Goal: Task Accomplishment & Management: Manage account settings

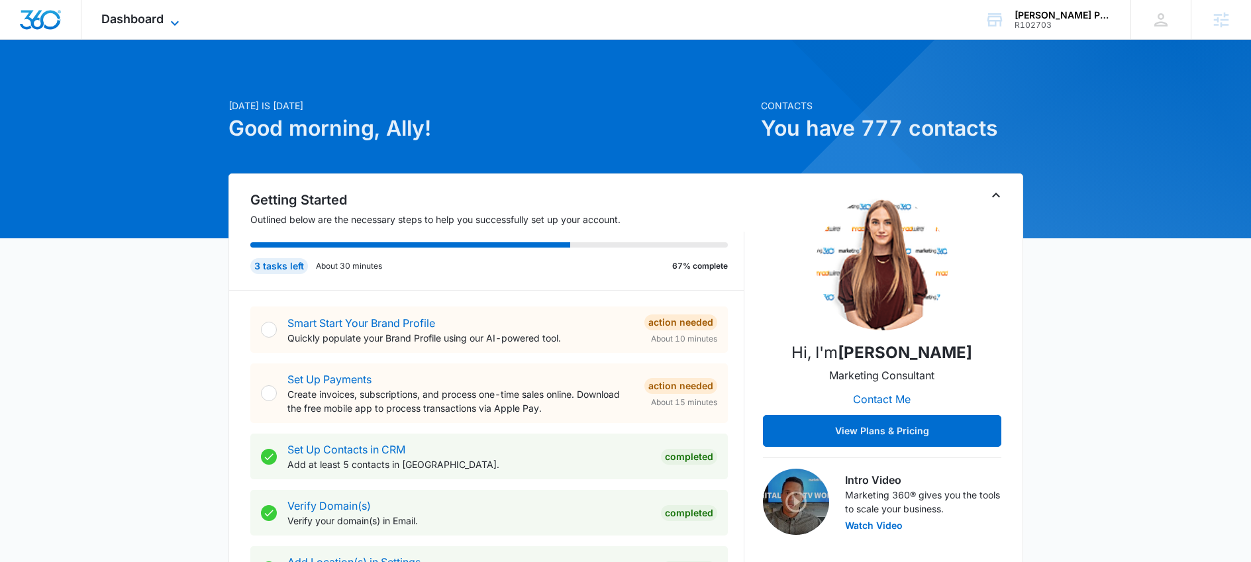
click at [169, 22] on icon at bounding box center [175, 23] width 16 height 16
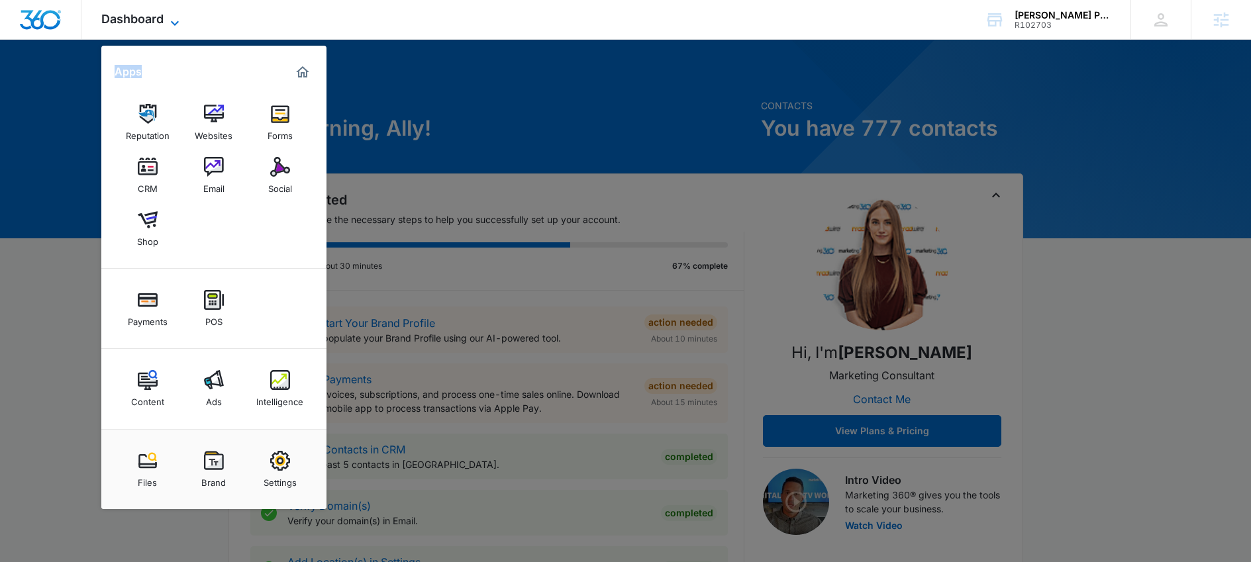
click at [169, 22] on icon at bounding box center [175, 23] width 16 height 16
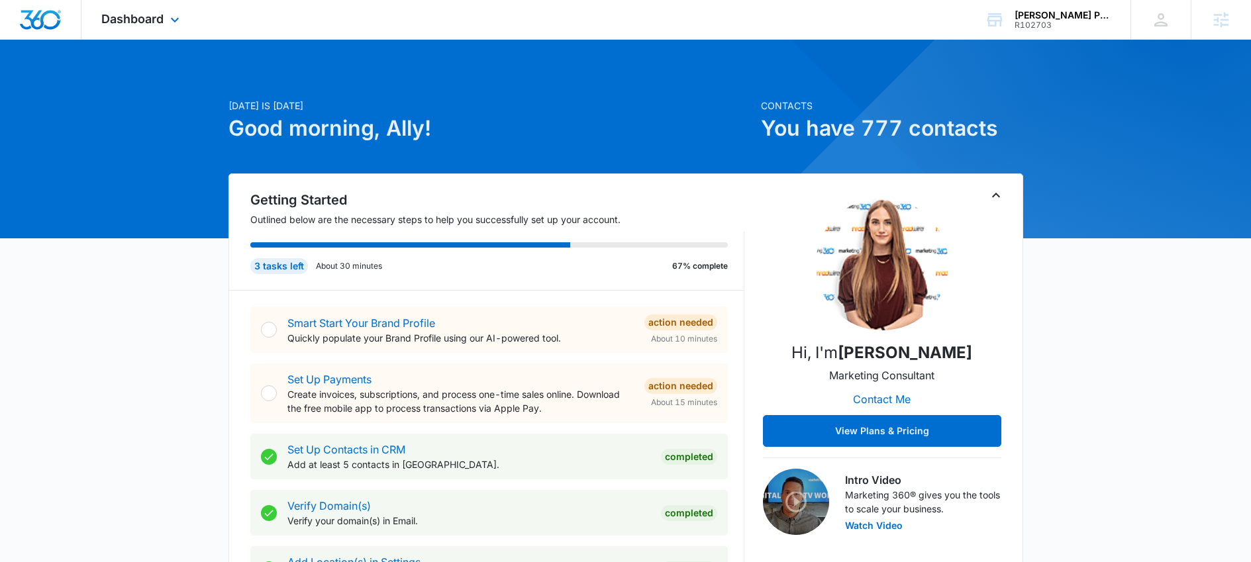
click at [129, 27] on div "Dashboard Apps Reputation Websites Forms CRM Email Social Shop Payments POS Con…" at bounding box center [141, 19] width 121 height 39
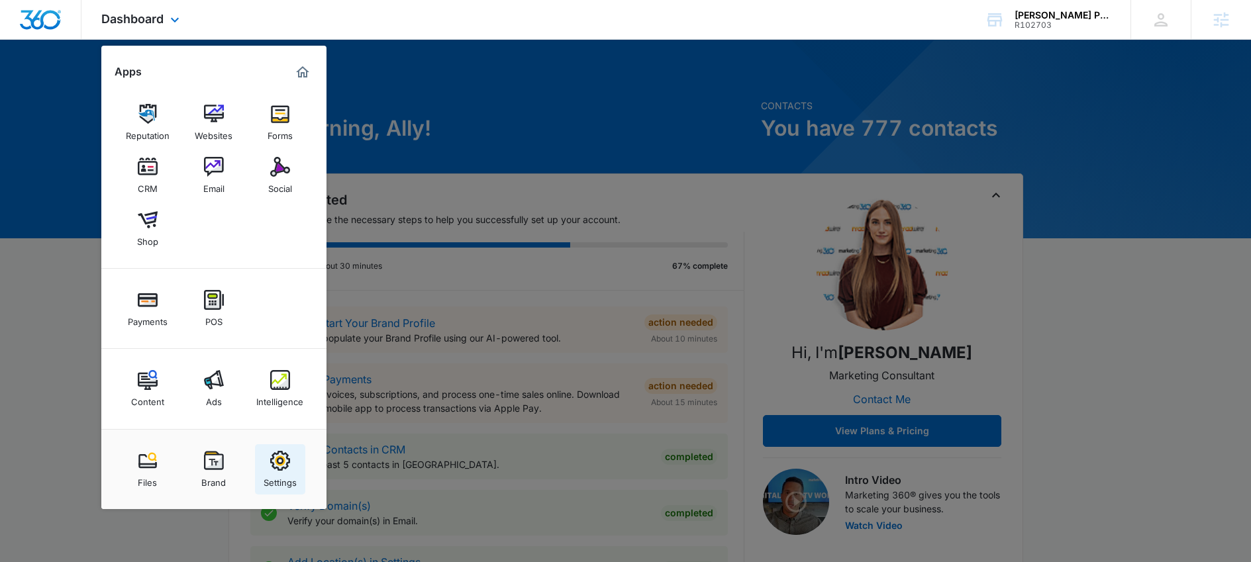
click at [290, 469] on link "Settings" at bounding box center [280, 469] width 50 height 50
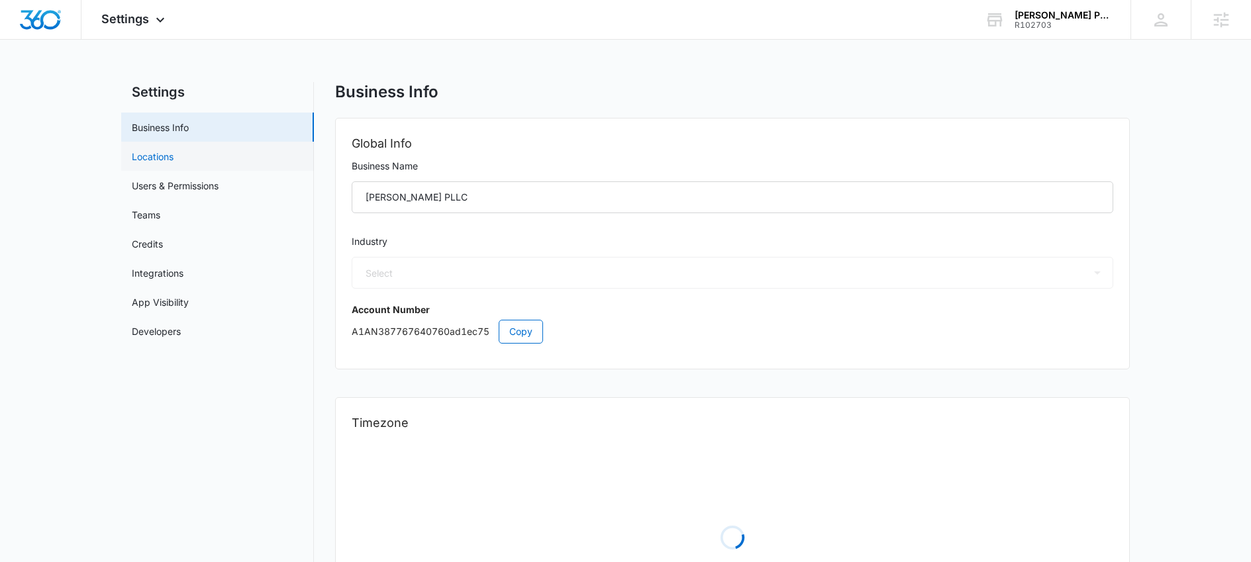
select select "30"
select select "US"
select select "America/[GEOGRAPHIC_DATA]"
click at [164, 185] on link "Users & Permissions" at bounding box center [175, 186] width 87 height 14
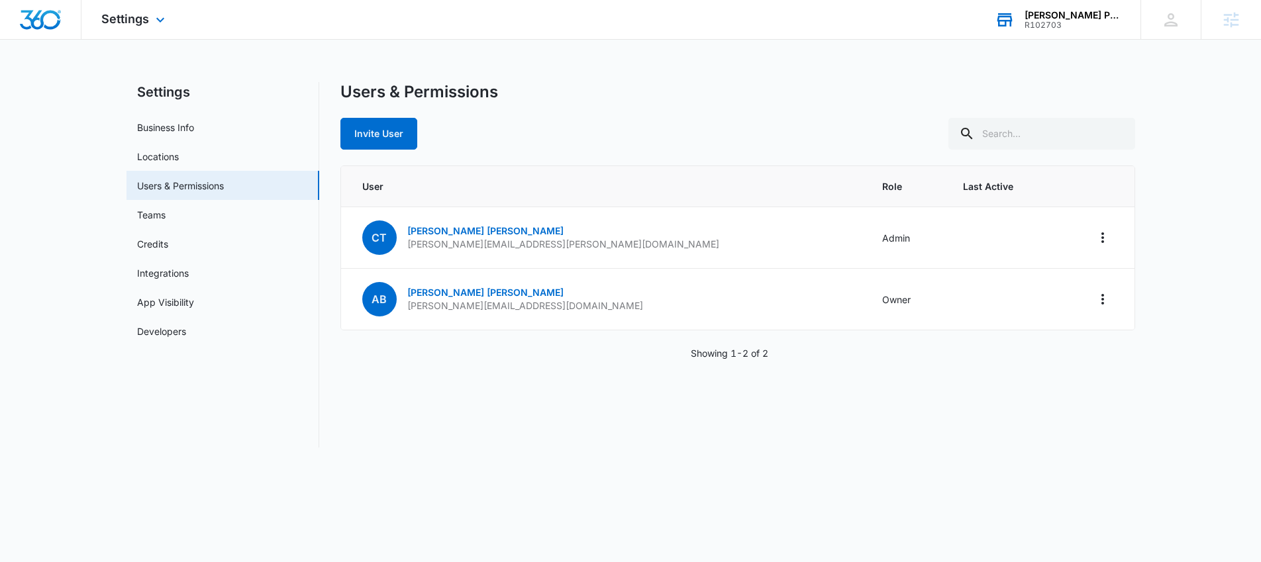
click at [1077, 28] on div "R102703" at bounding box center [1073, 25] width 97 height 9
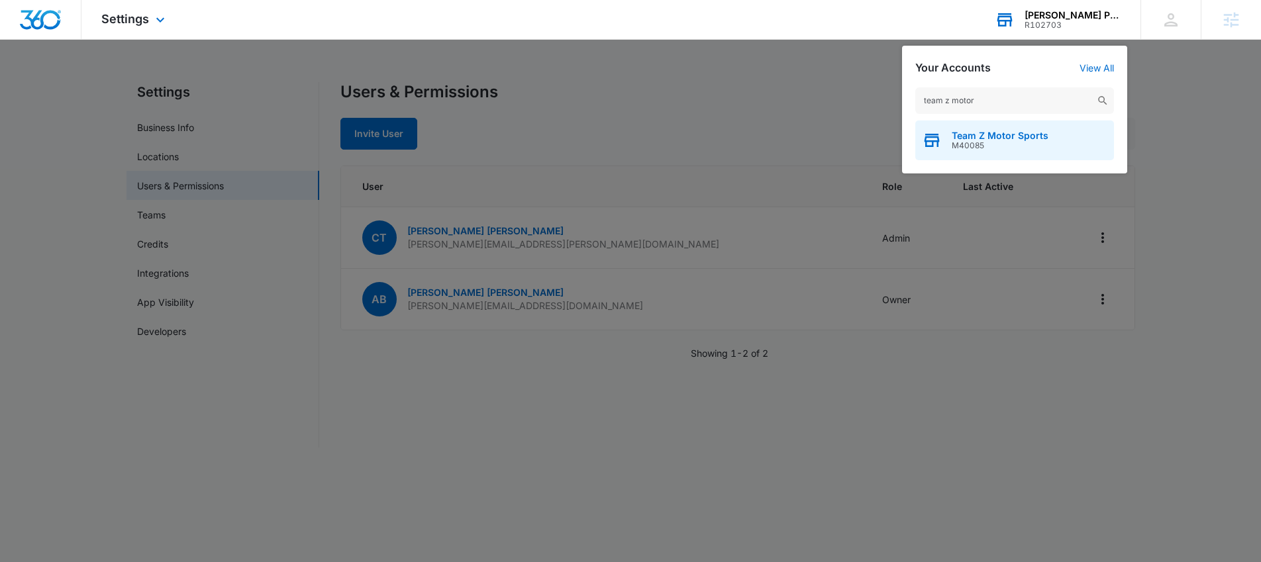
type input "team z motor"
click at [1016, 138] on span "Team Z Motor Sports" at bounding box center [1000, 135] width 97 height 11
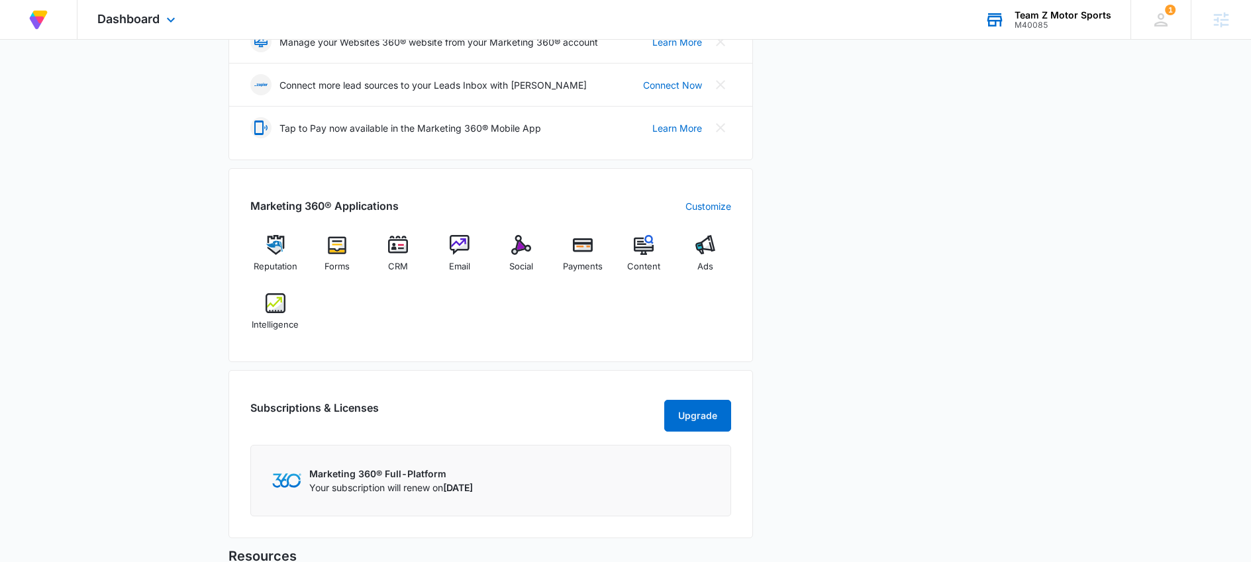
scroll to position [344, 0]
click at [126, 34] on div "Dashboard Apps Reputation Forms CRM Email Social Payments Content Ads Intellige…" at bounding box center [137, 19] width 121 height 39
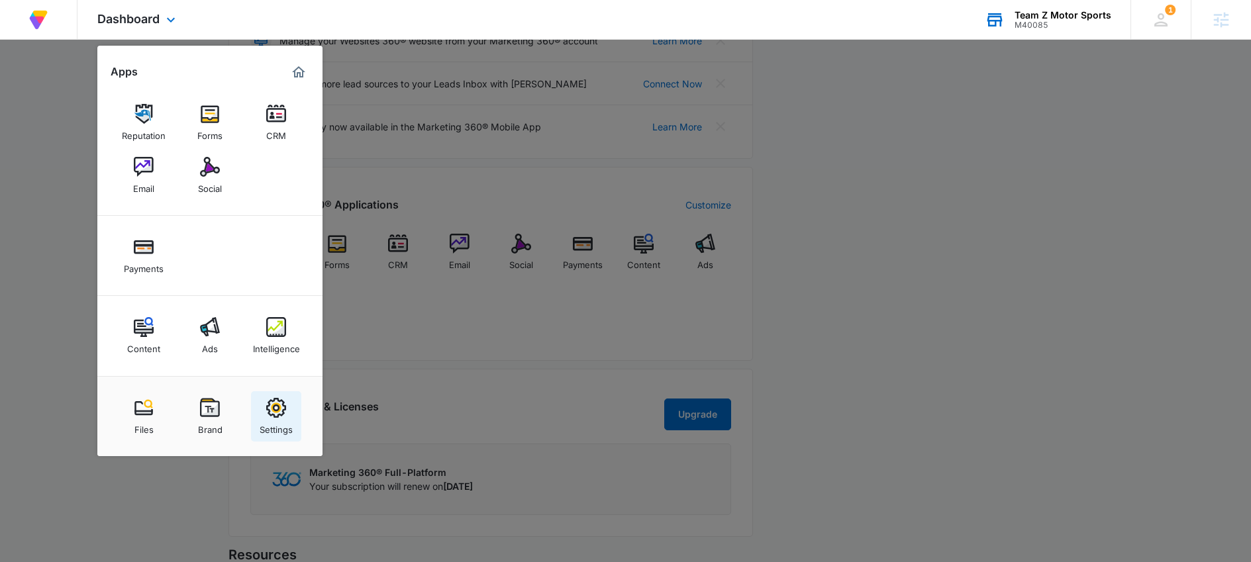
click at [289, 411] on link "Settings" at bounding box center [276, 416] width 50 height 50
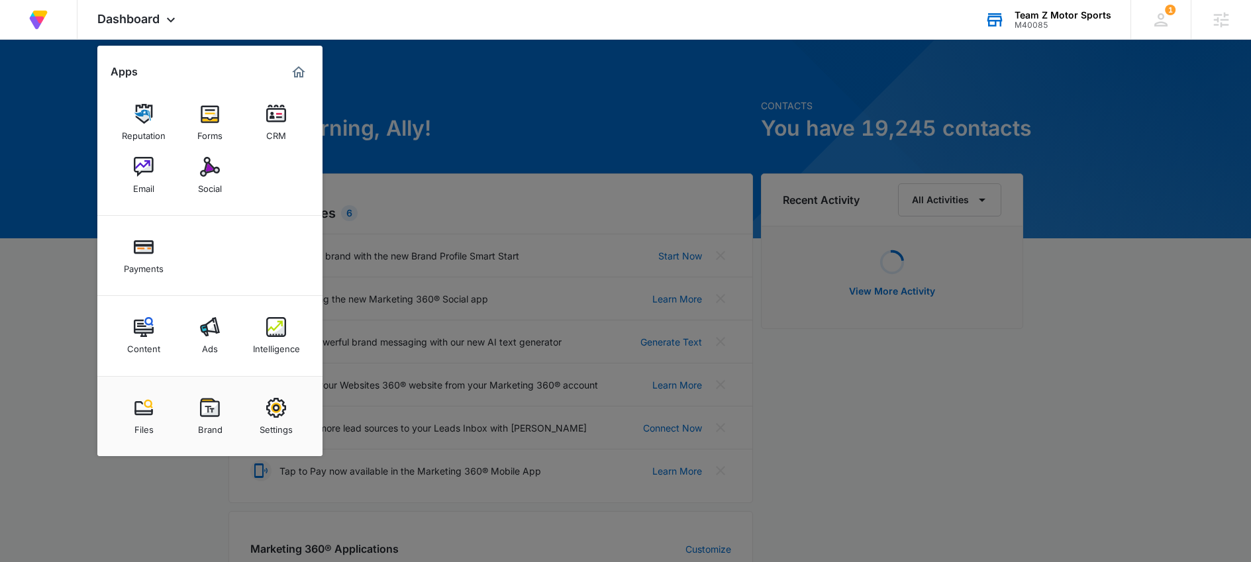
select select "45"
select select "US"
select select "America/[GEOGRAPHIC_DATA]"
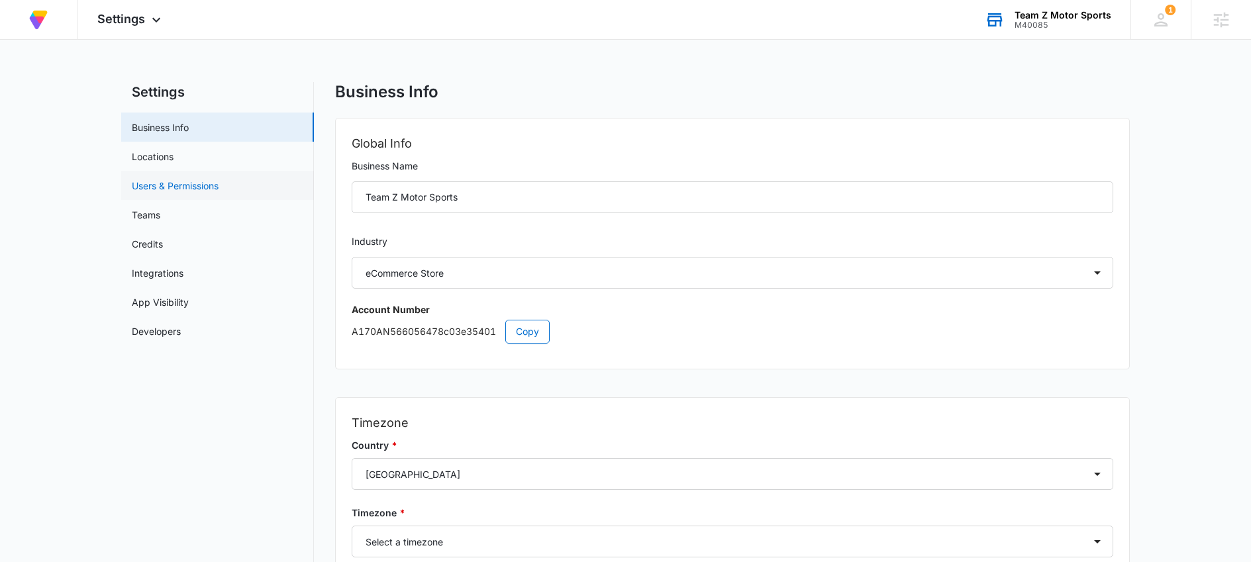
click at [170, 179] on link "Users & Permissions" at bounding box center [175, 186] width 87 height 14
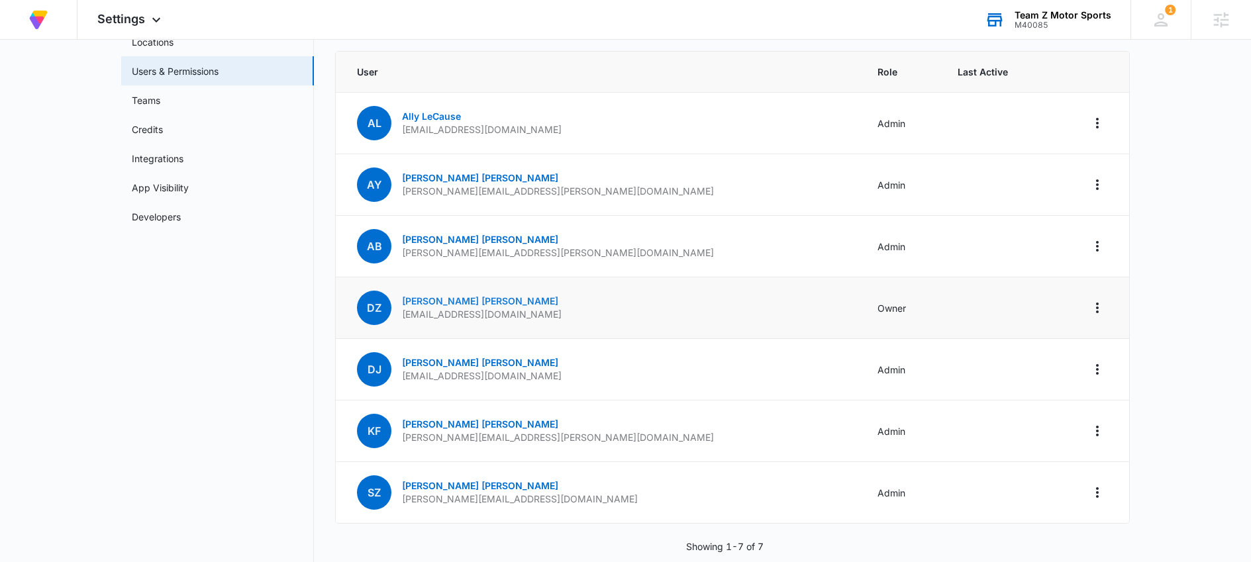
scroll to position [123, 0]
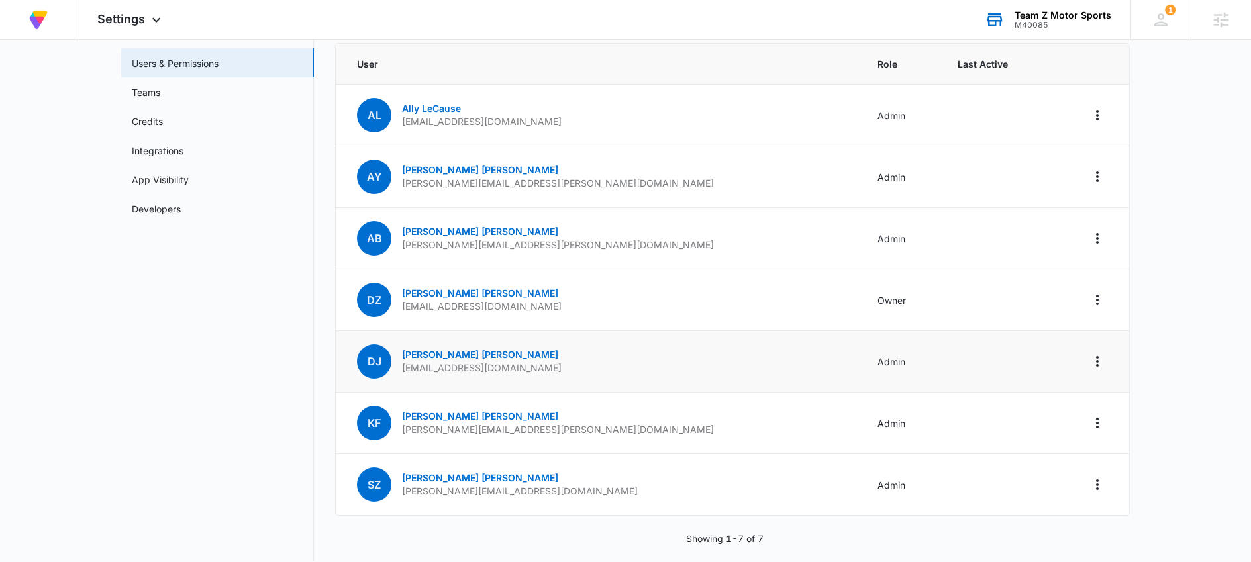
click at [436, 368] on p "[EMAIL_ADDRESS][DOMAIN_NAME]" at bounding box center [482, 368] width 160 height 13
drag, startPoint x: 436, startPoint y: 368, endPoint x: 943, endPoint y: 374, distance: 507.4
click at [441, 370] on p "[EMAIL_ADDRESS][DOMAIN_NAME]" at bounding box center [482, 368] width 160 height 13
click at [1104, 362] on icon "Actions" at bounding box center [1098, 362] width 16 height 16
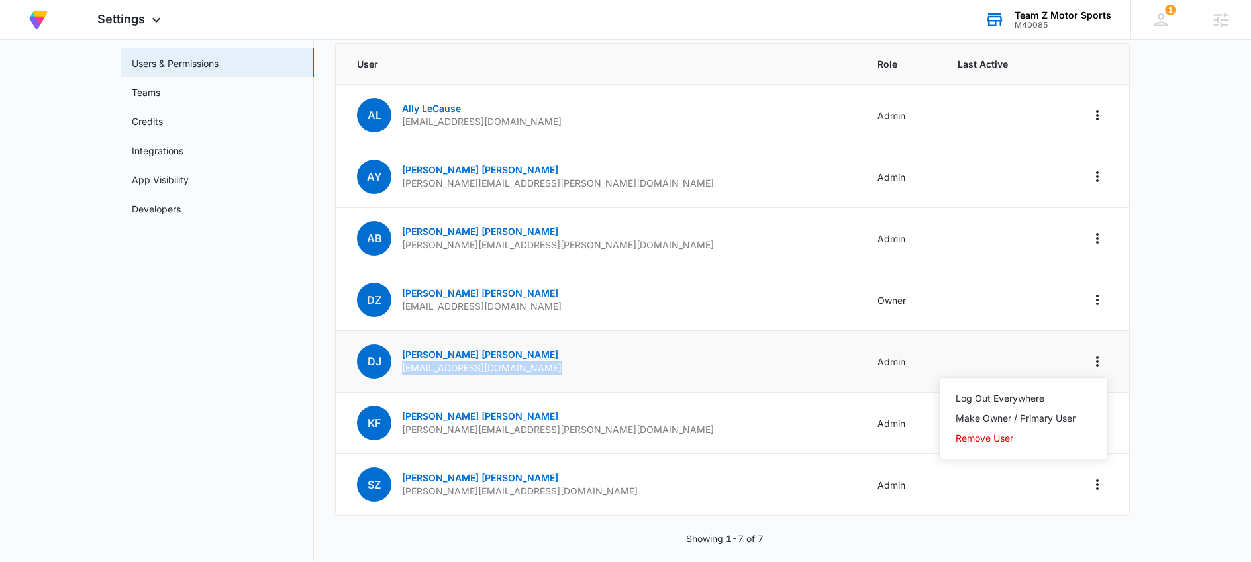
click at [477, 368] on p "[EMAIL_ADDRESS][DOMAIN_NAME]" at bounding box center [482, 368] width 160 height 13
